Goal: Book appointment/travel/reservation

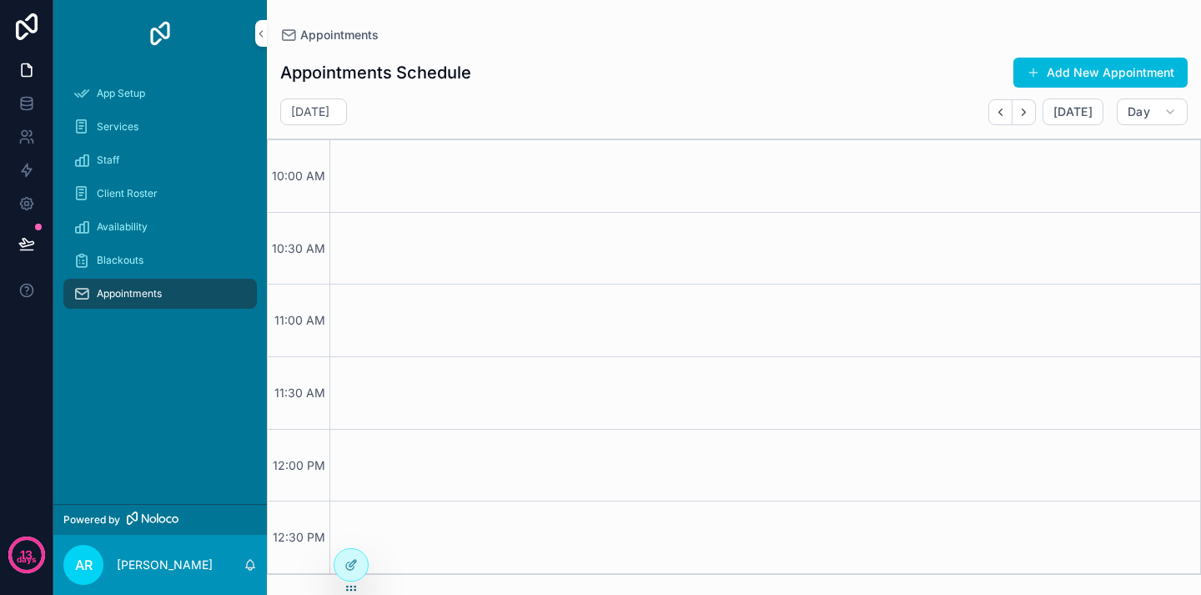
scroll to position [2, 0]
click at [1077, 63] on button "Add New Appointment" at bounding box center [1100, 73] width 174 height 30
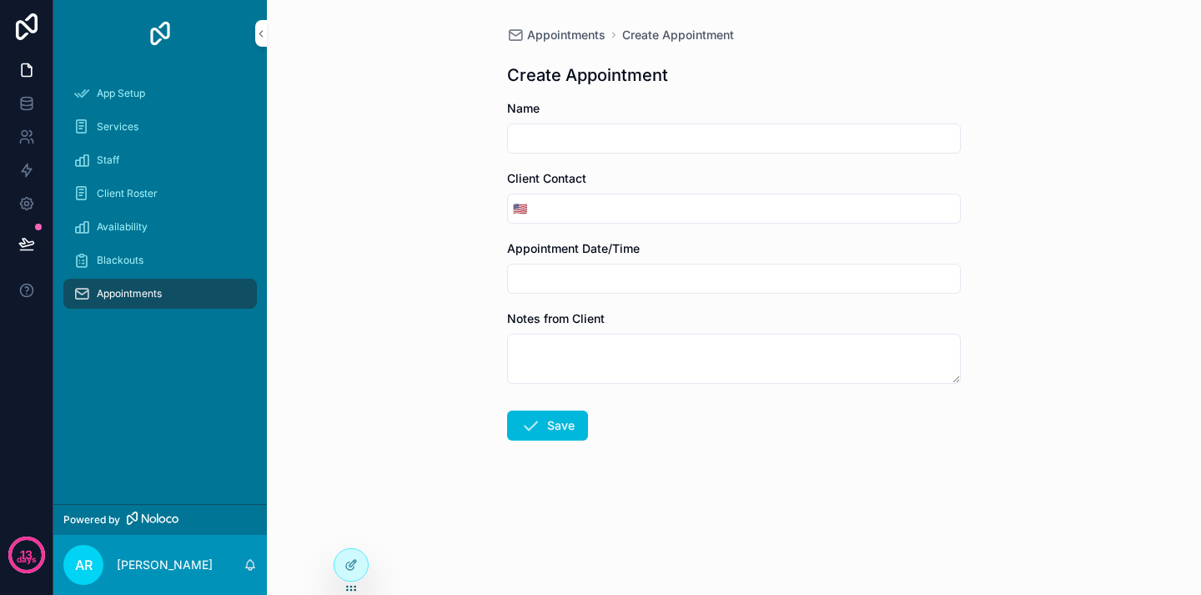
click at [538, 31] on span "Appointments" at bounding box center [566, 35] width 78 height 17
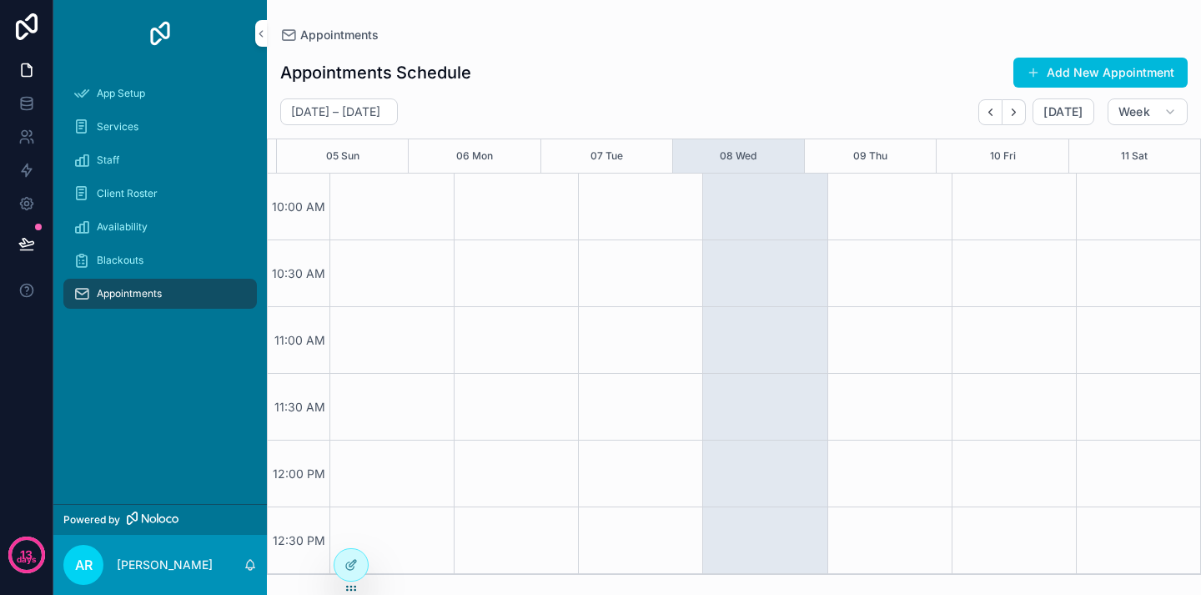
scroll to position [2, 0]
click at [1127, 116] on span "Week" at bounding box center [1135, 111] width 32 height 15
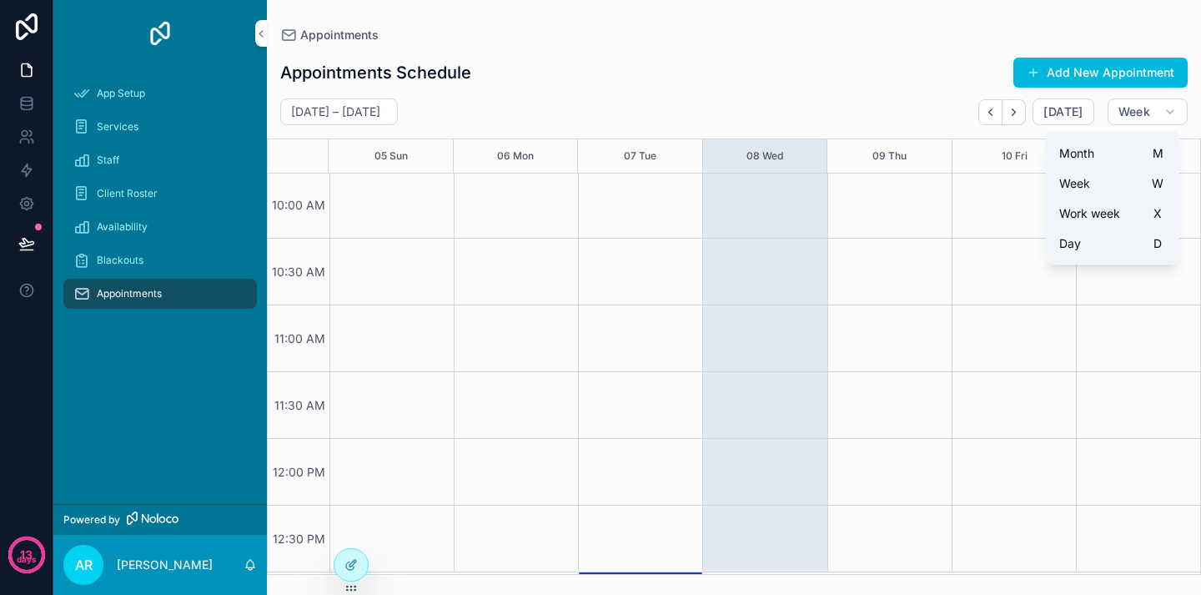
click at [1094, 157] on span "Month" at bounding box center [1076, 153] width 35 height 17
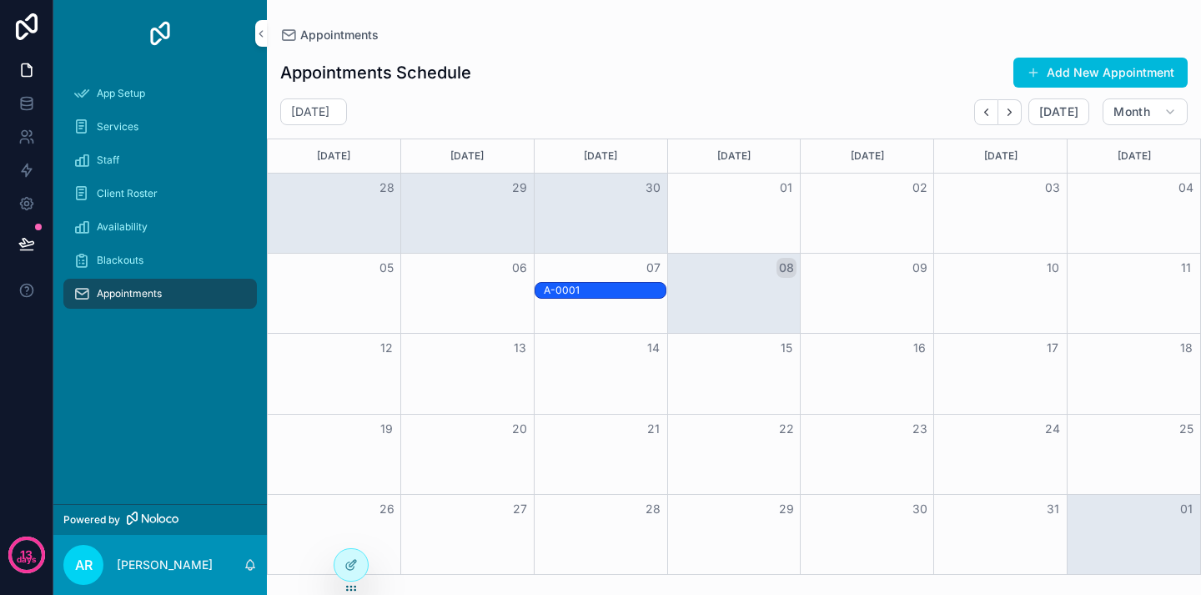
click at [1139, 121] on button "Month" at bounding box center [1145, 111] width 85 height 27
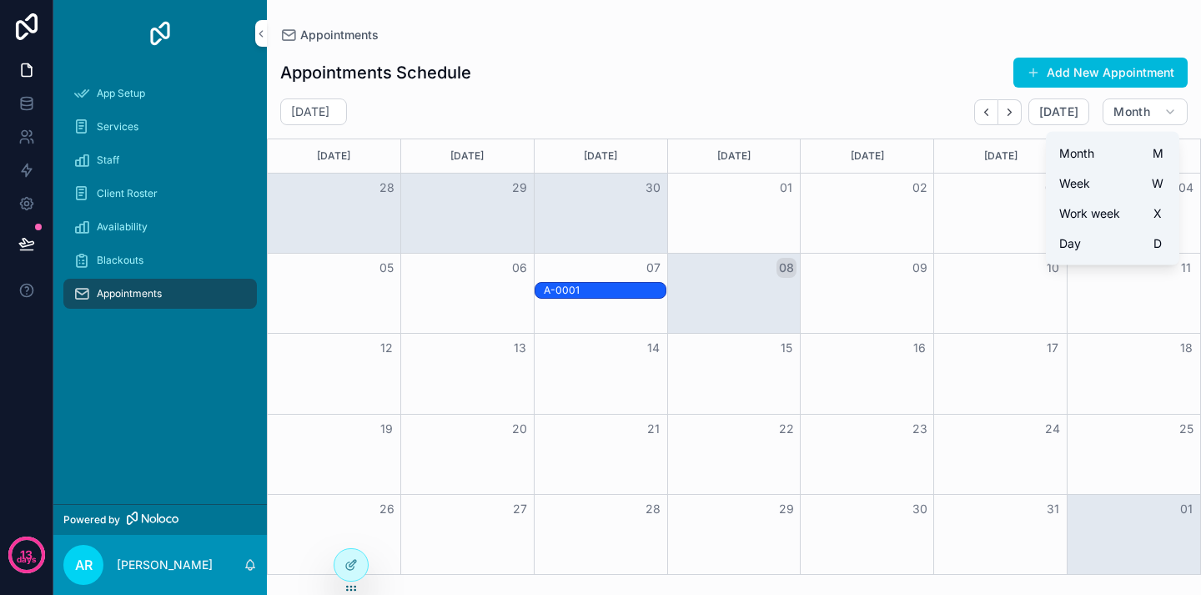
click at [1089, 207] on span "Work week" at bounding box center [1089, 213] width 61 height 17
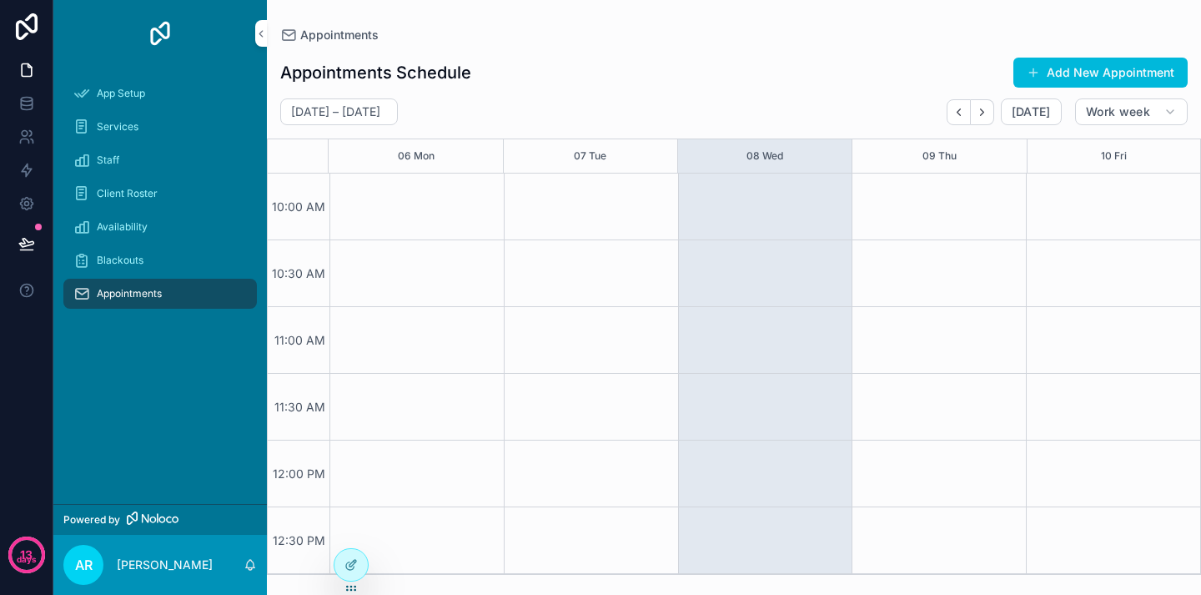
scroll to position [2, 0]
click at [1139, 117] on span "Work week" at bounding box center [1118, 111] width 64 height 15
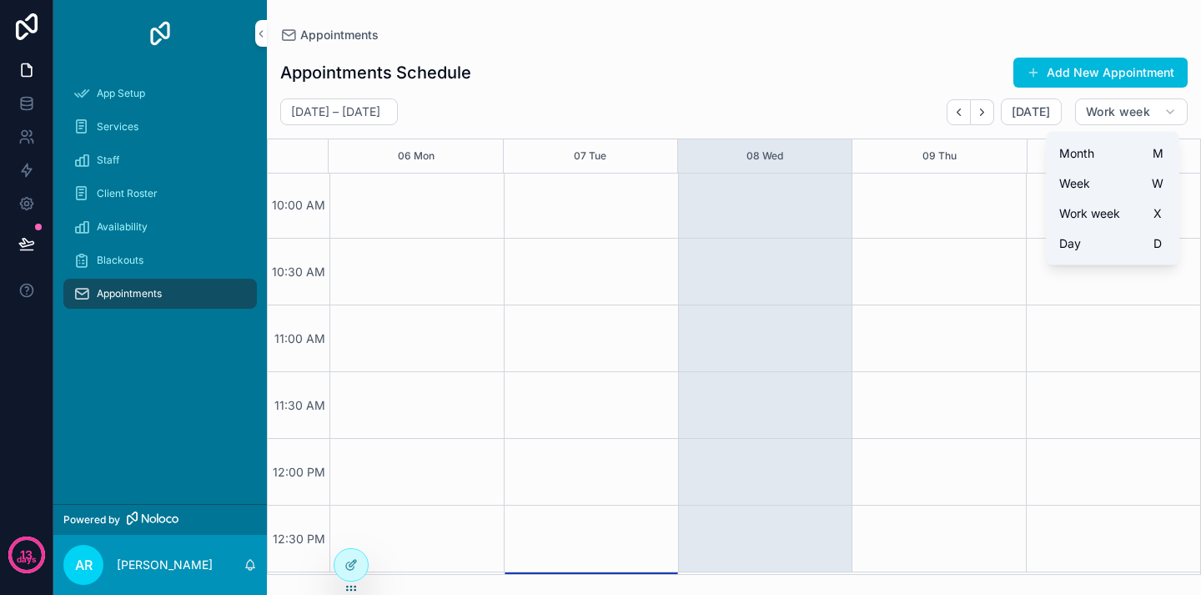
click at [1082, 249] on button "Day D" at bounding box center [1113, 244] width 120 height 30
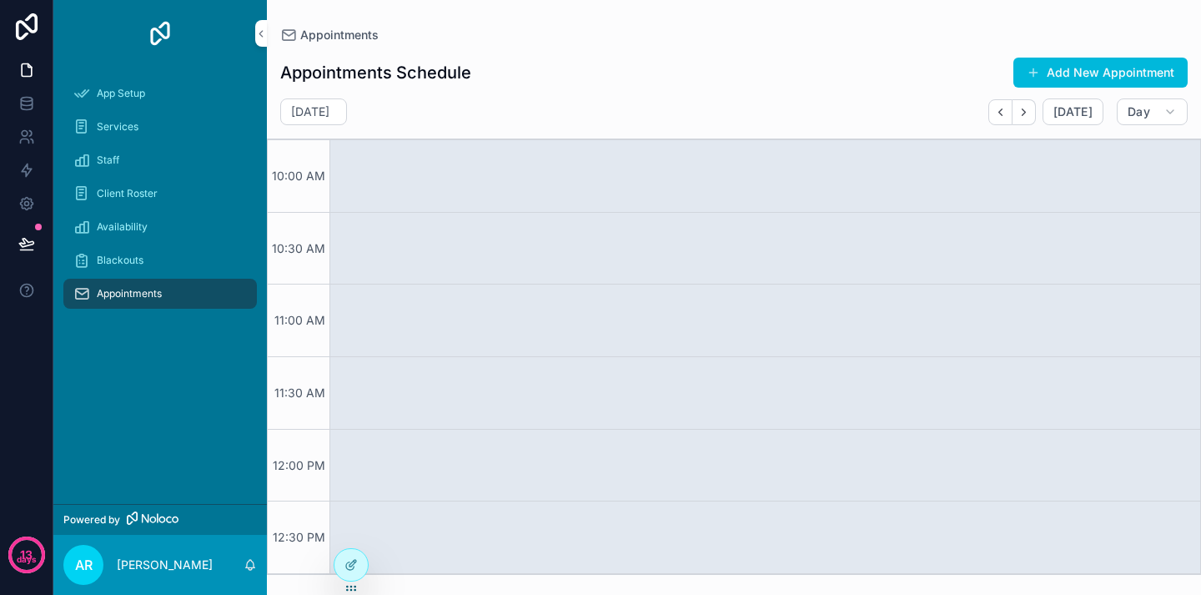
click at [449, 286] on div "scrollable content" at bounding box center [764, 357] width 871 height 434
click at [456, 241] on div "scrollable content" at bounding box center [764, 357] width 871 height 434
click at [392, 234] on div "scrollable content" at bounding box center [764, 357] width 871 height 434
click at [1119, 63] on button "Add New Appointment" at bounding box center [1100, 73] width 174 height 30
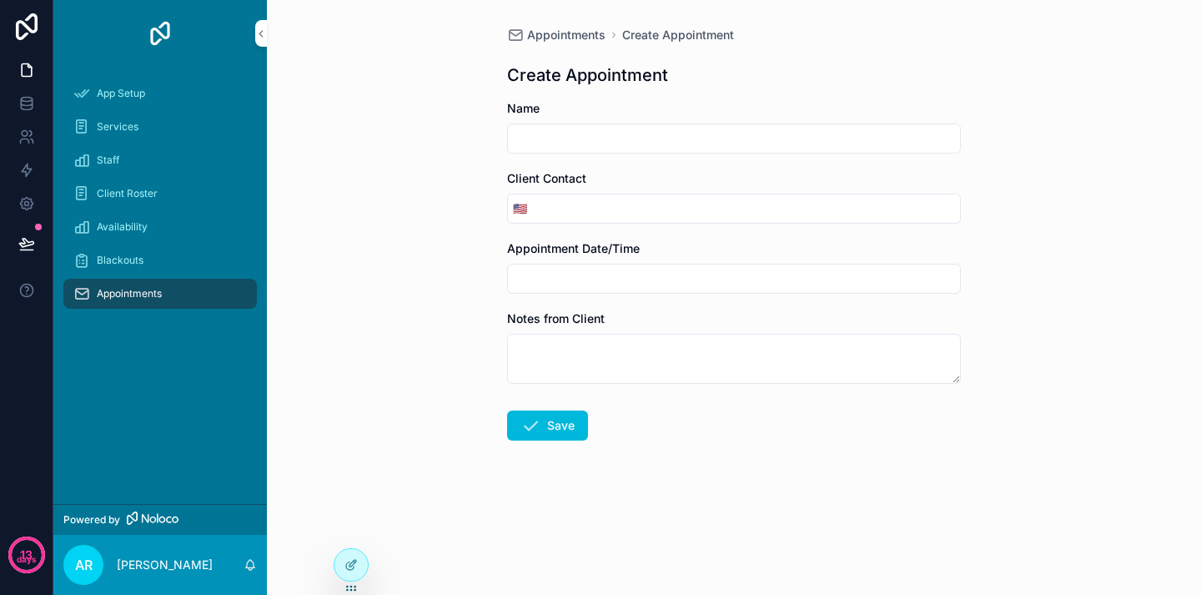
click at [584, 28] on span "Appointments" at bounding box center [566, 35] width 78 height 17
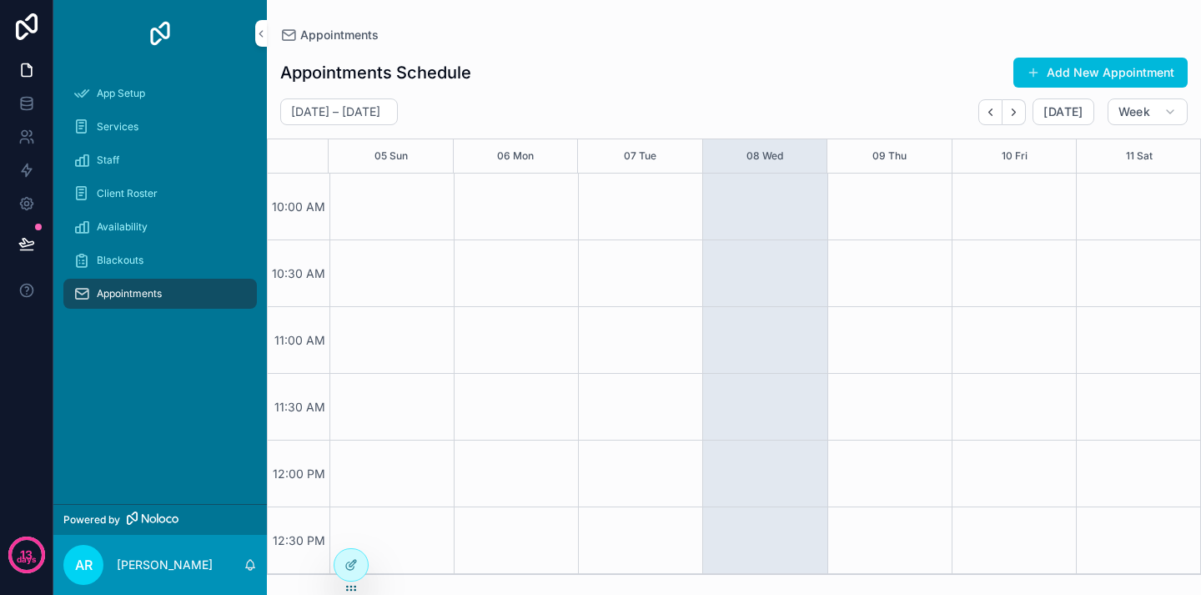
scroll to position [2, 0]
click at [388, 258] on div "scrollable content" at bounding box center [391, 372] width 124 height 400
